Goal: Find specific page/section: Find specific page/section

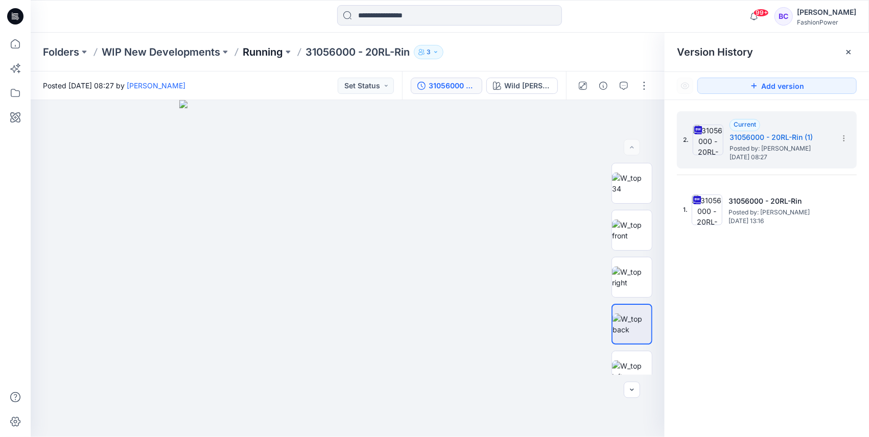
click at [245, 52] on p "Running" at bounding box center [263, 52] width 40 height 14
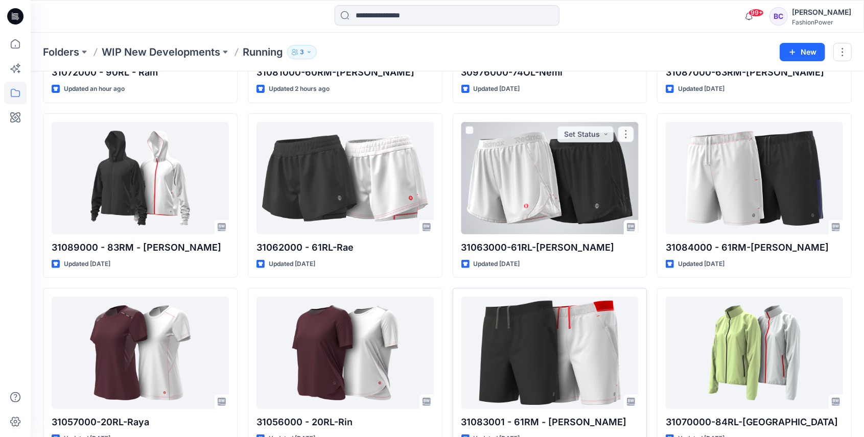
scroll to position [204, 0]
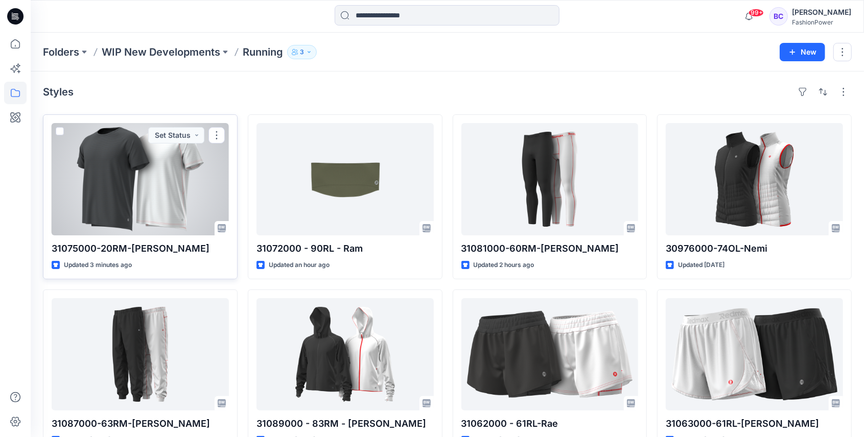
click at [180, 153] on div at bounding box center [140, 179] width 177 height 112
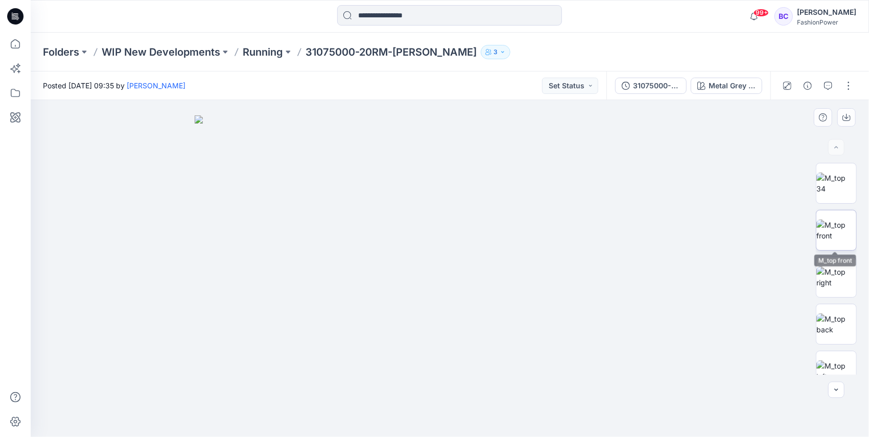
click at [847, 220] on img at bounding box center [836, 230] width 40 height 21
click at [841, 118] on button "button" at bounding box center [846, 117] width 18 height 18
click at [830, 327] on img at bounding box center [836, 324] width 40 height 21
click at [839, 116] on button "button" at bounding box center [846, 117] width 18 height 18
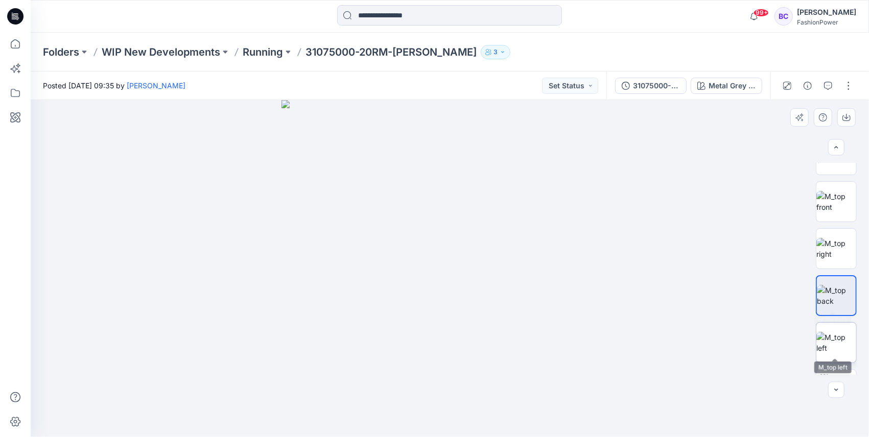
scroll to position [34, 0]
click at [841, 336] on img at bounding box center [836, 337] width 40 height 21
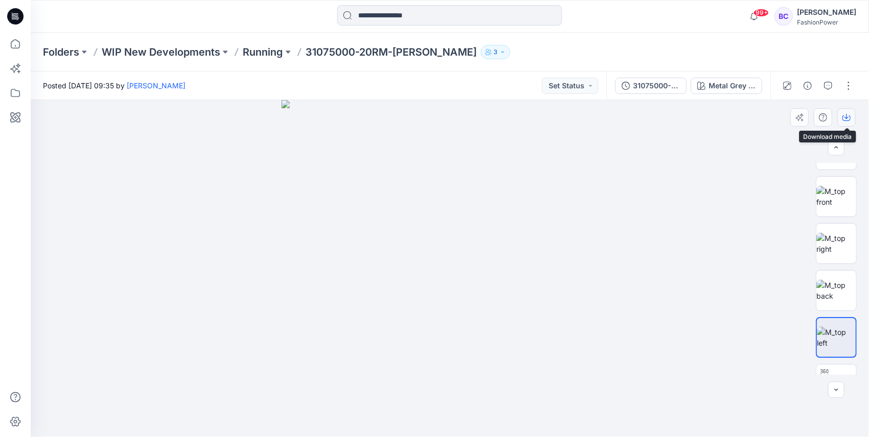
click at [846, 113] on icon "button" at bounding box center [846, 117] width 8 height 8
